Goal: Task Accomplishment & Management: Manage account settings

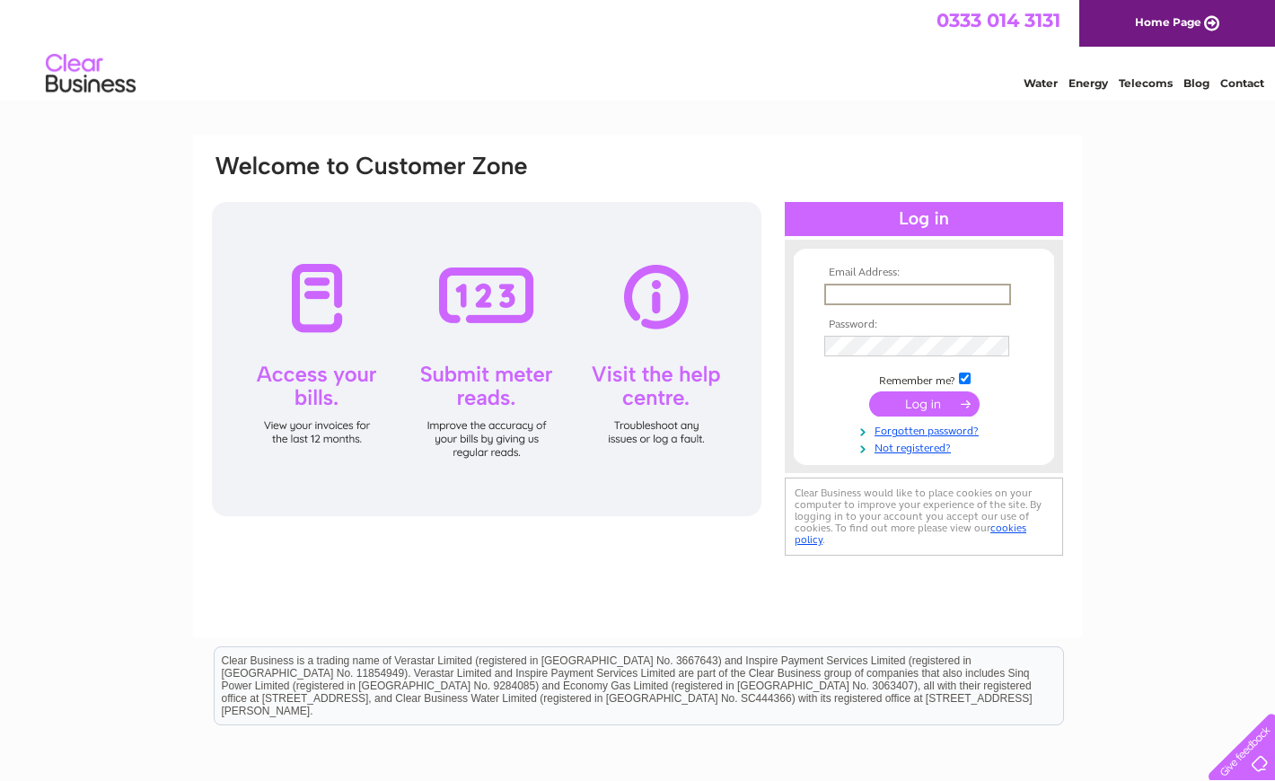
type input "[EMAIL_ADDRESS][DOMAIN_NAME]"
click at [925, 400] on input "submit" at bounding box center [924, 402] width 110 height 25
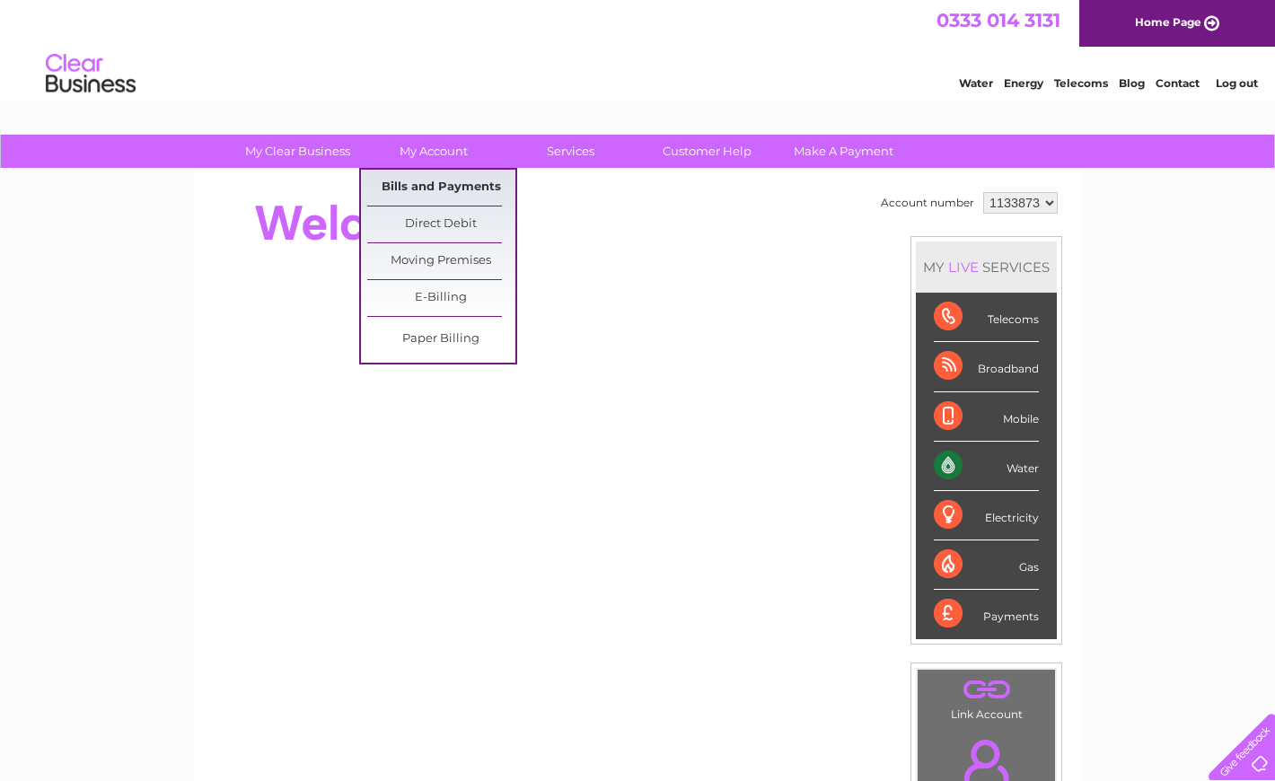
click at [442, 187] on link "Bills and Payments" at bounding box center [441, 188] width 148 height 36
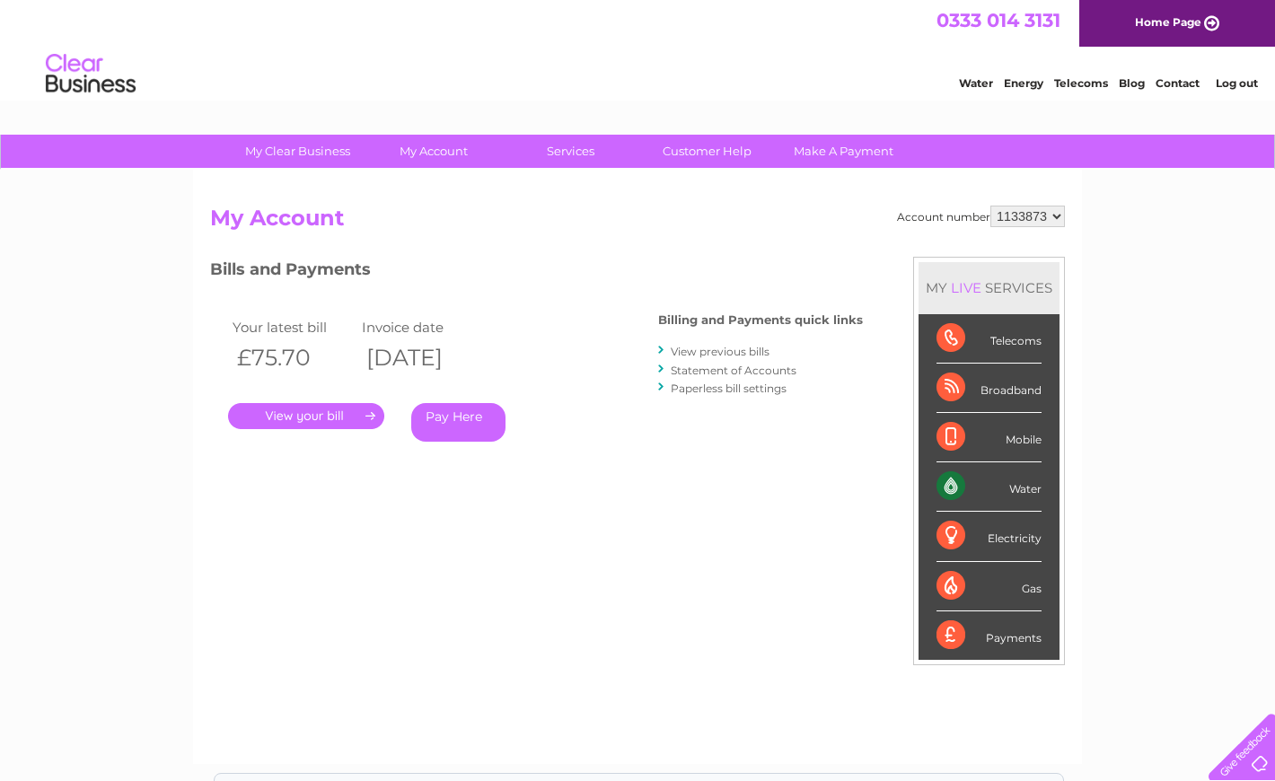
click at [321, 415] on link "." at bounding box center [306, 416] width 156 height 26
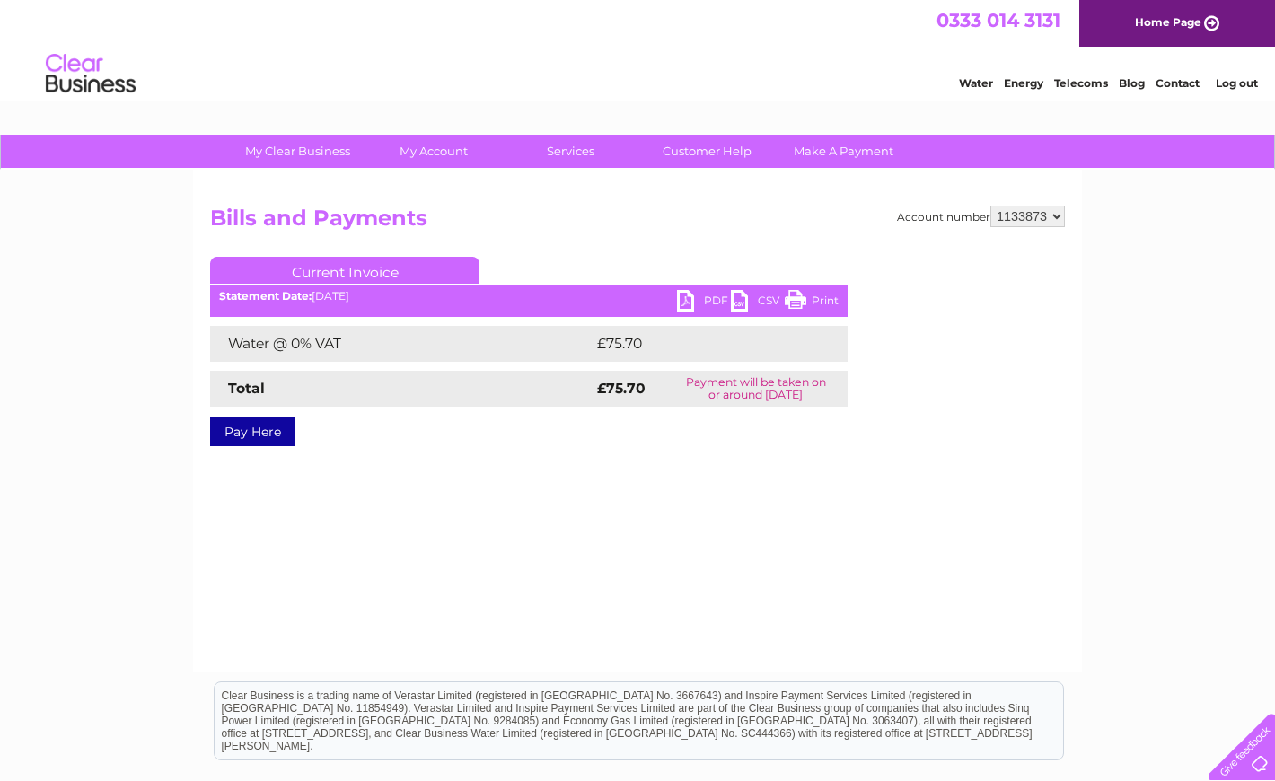
click at [689, 300] on link "PDF" at bounding box center [704, 303] width 54 height 26
